Goal: Task Accomplishment & Management: Complete application form

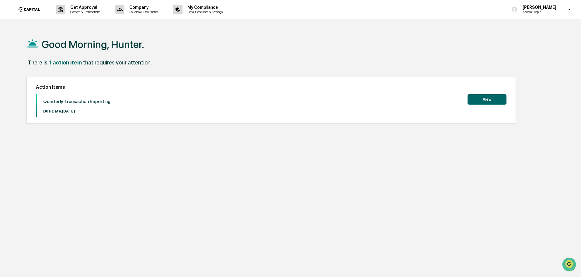
click at [501, 101] on button "View" at bounding box center [487, 99] width 39 height 10
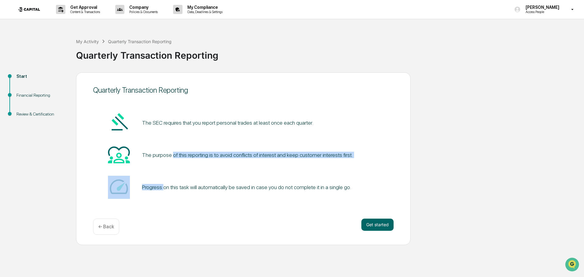
drag, startPoint x: 173, startPoint y: 156, endPoint x: 165, endPoint y: 185, distance: 30.4
click at [165, 185] on div "The SEC requires that you report personal trades at least once each quarter. Th…" at bounding box center [243, 155] width 301 height 88
click at [165, 185] on div "Progress on this task will automatically be saved in case you do not complete i…" at bounding box center [246, 187] width 209 height 6
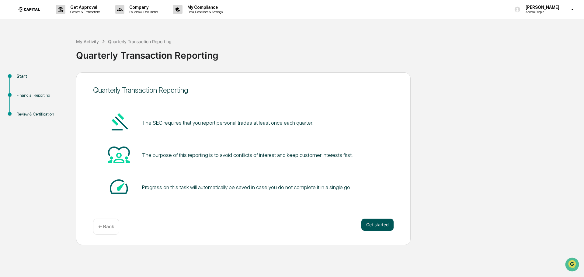
click at [372, 223] on button "Get started" at bounding box center [378, 225] width 32 height 12
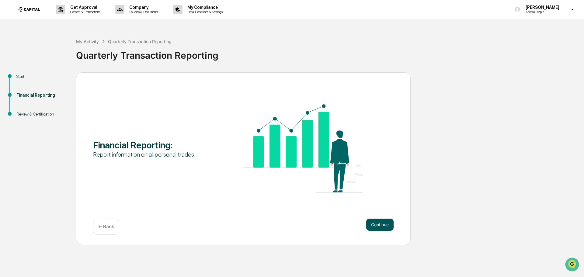
click at [370, 219] on button "Continue" at bounding box center [379, 225] width 27 height 12
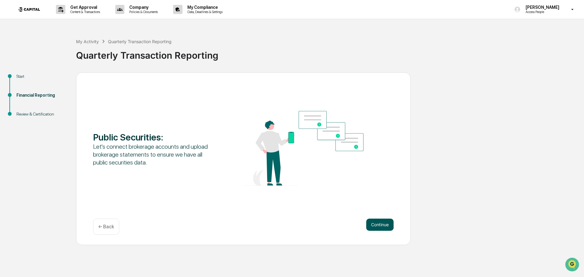
click at [379, 222] on button "Continue" at bounding box center [379, 225] width 27 height 12
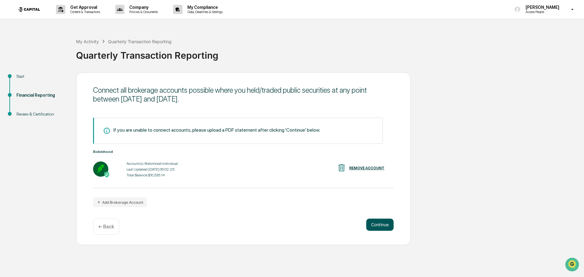
click at [381, 226] on button "Continue" at bounding box center [379, 225] width 27 height 12
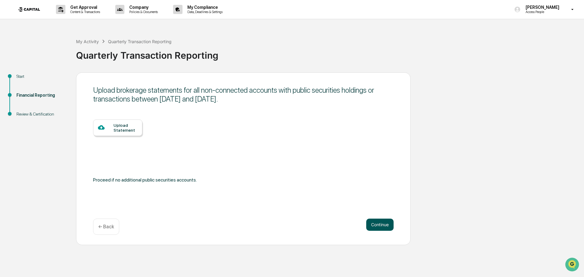
click at [381, 226] on button "Continue" at bounding box center [379, 225] width 27 height 12
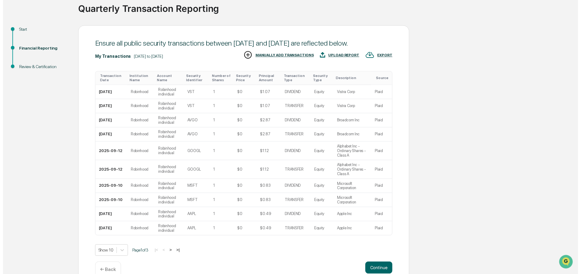
scroll to position [69, 0]
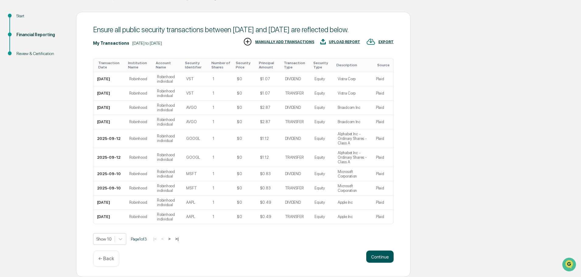
click at [377, 256] on button "Continue" at bounding box center [379, 257] width 27 height 12
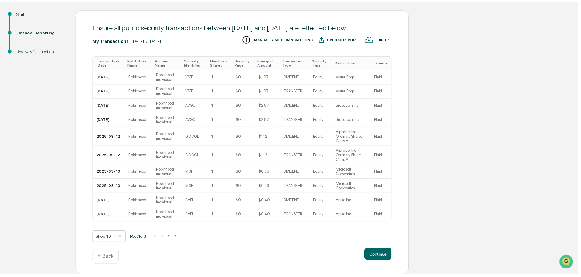
scroll to position [0, 0]
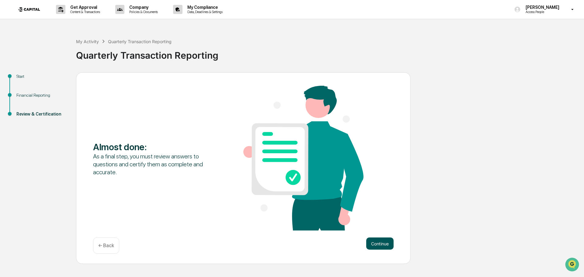
click at [377, 246] on button "Continue" at bounding box center [379, 244] width 27 height 12
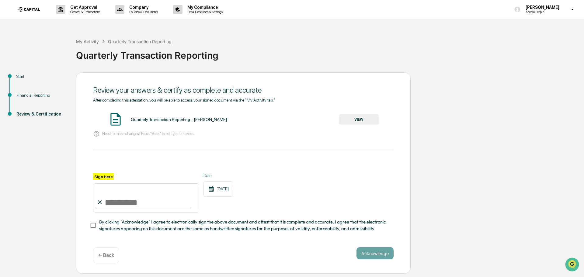
click at [112, 202] on input "Sign here" at bounding box center [146, 198] width 106 height 29
type input "**********"
click at [374, 251] on button "Acknowledge" at bounding box center [375, 253] width 37 height 12
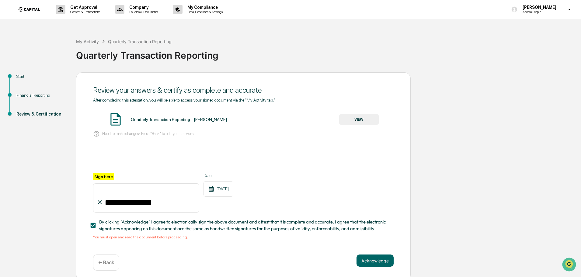
click at [149, 119] on div "Quarterly Transaction Reporting - [PERSON_NAME]" at bounding box center [179, 119] width 96 height 5
click at [349, 117] on button "VIEW" at bounding box center [359, 119] width 40 height 10
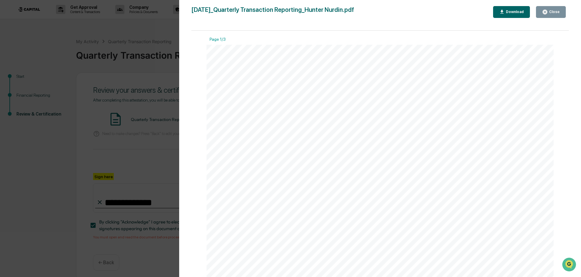
click at [550, 12] on div "Close" at bounding box center [554, 12] width 12 height 4
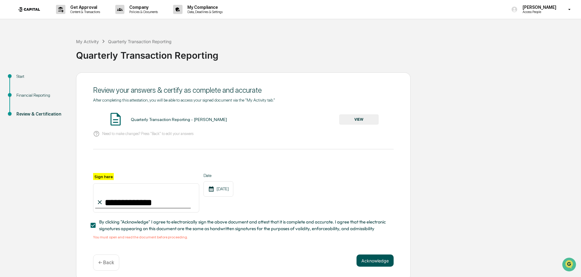
click at [370, 265] on button "Acknowledge" at bounding box center [375, 261] width 37 height 12
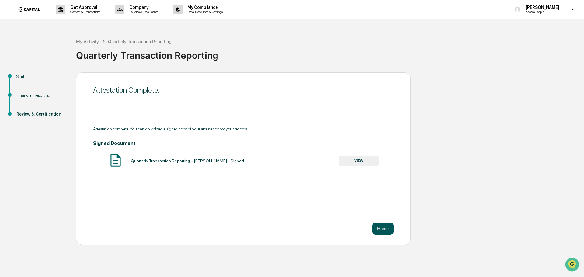
click at [387, 229] on button "Home" at bounding box center [383, 229] width 21 height 12
